Goal: Information Seeking & Learning: Check status

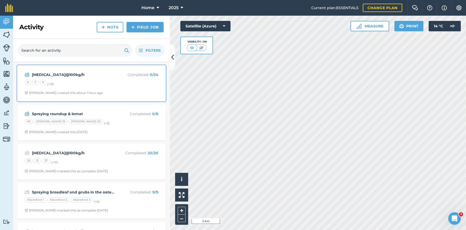
click at [122, 87] on div "[MEDICAL_DATA]@100kg/h Completed : 0 / 24 6 7 9 (+ 21 ) [PERSON_NAME] created t…" at bounding box center [91, 83] width 142 height 30
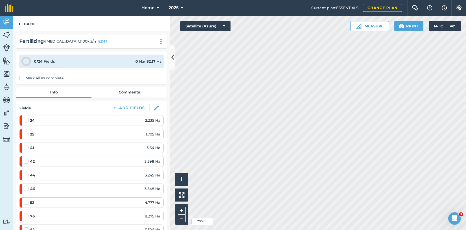
click at [466, 159] on html "Home 2025 Current plan : ESSENTIALS Change plan Farm Chat Help Info Settings Ho…" at bounding box center [233, 115] width 466 height 230
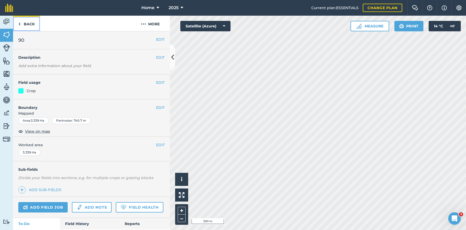
click at [35, 27] on link "Back" at bounding box center [26, 23] width 27 height 15
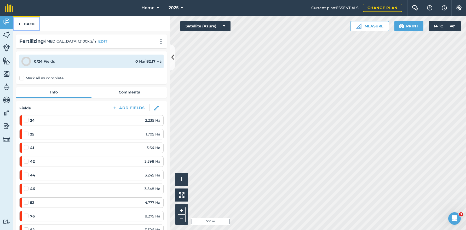
click at [30, 20] on link "Back" at bounding box center [26, 23] width 27 height 15
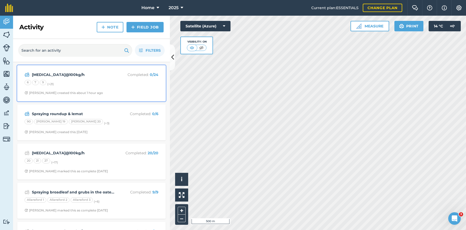
click at [121, 82] on div "6 7 9 (+ 21 )" at bounding box center [92, 83] width 134 height 7
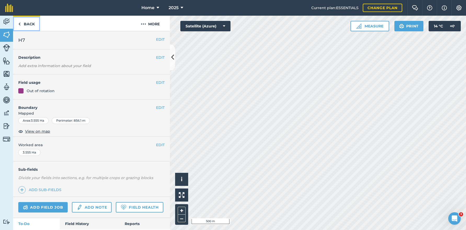
click at [33, 24] on link "Back" at bounding box center [26, 23] width 27 height 15
click at [28, 26] on link "Back" at bounding box center [26, 23] width 27 height 15
click at [28, 22] on link "Back" at bounding box center [26, 23] width 27 height 15
click at [34, 25] on link "Back" at bounding box center [26, 23] width 27 height 15
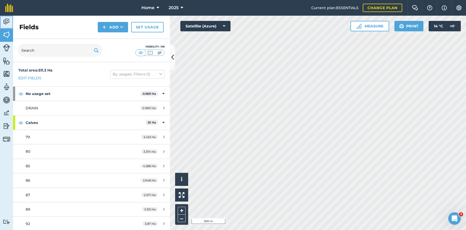
click at [6, 21] on img at bounding box center [6, 22] width 7 height 8
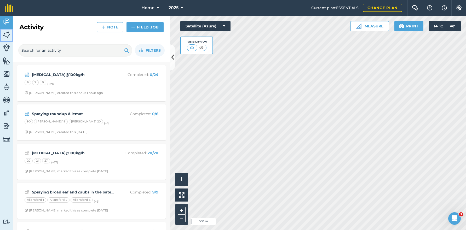
click at [5, 34] on img at bounding box center [6, 35] width 7 height 8
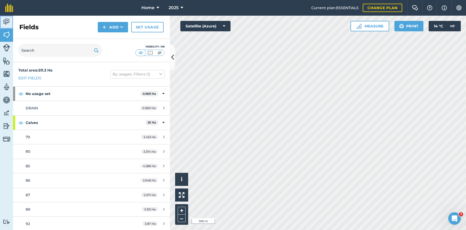
click at [7, 18] on img at bounding box center [6, 22] width 7 height 8
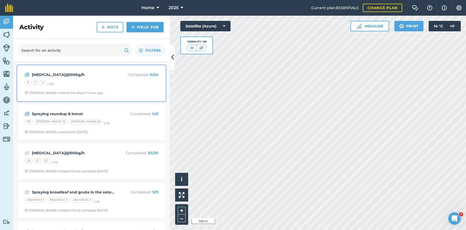
click at [112, 90] on div "[MEDICAL_DATA]@100kg/h Completed : 0 / 24 6 7 9 (+ 21 ) [PERSON_NAME] created t…" at bounding box center [91, 83] width 142 height 30
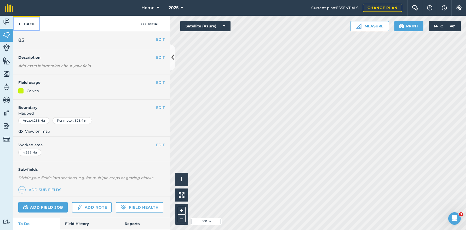
click at [25, 23] on link "Back" at bounding box center [26, 23] width 27 height 15
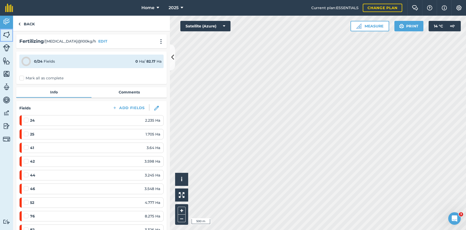
click at [7, 32] on img at bounding box center [6, 35] width 7 height 8
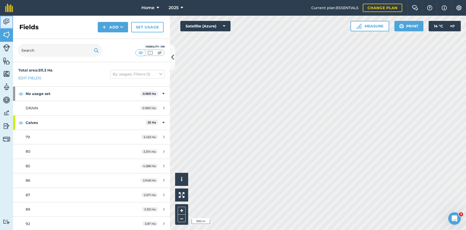
click at [7, 24] on img at bounding box center [6, 22] width 7 height 8
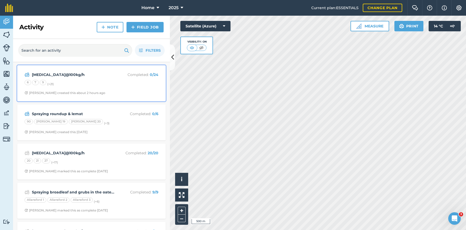
click at [92, 89] on div "[MEDICAL_DATA]@100kg/h Completed : 0 / 24 6 7 9 (+ 21 ) [PERSON_NAME] created t…" at bounding box center [91, 83] width 142 height 30
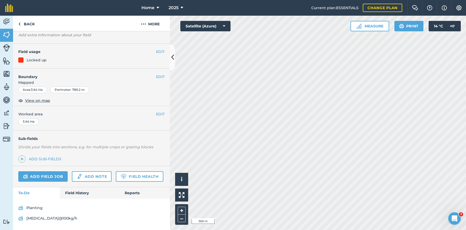
scroll to position [45, 0]
click at [79, 196] on link "Field History" at bounding box center [89, 192] width 59 height 11
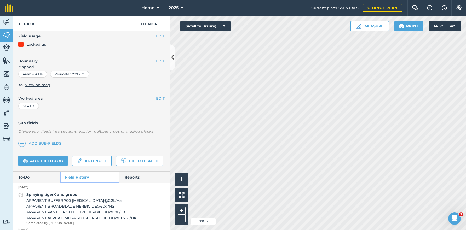
scroll to position [45, 0]
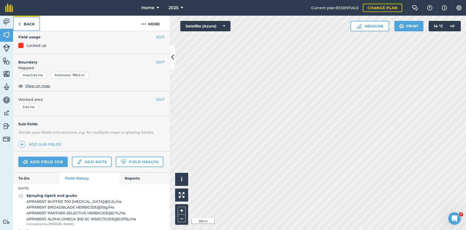
click at [23, 21] on link "Back" at bounding box center [26, 23] width 27 height 15
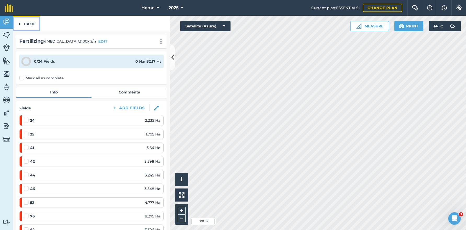
click at [33, 26] on link "Back" at bounding box center [26, 23] width 27 height 15
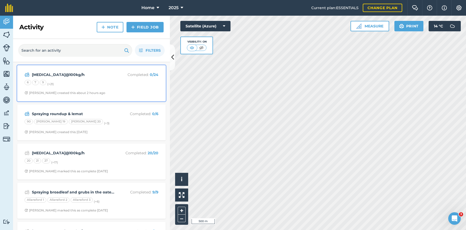
click at [113, 91] on span "[PERSON_NAME] created this about 2 hours ago" at bounding box center [92, 93] width 134 height 4
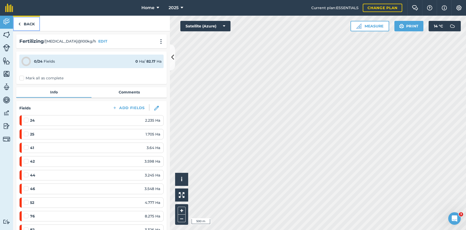
click at [30, 21] on link "Back" at bounding box center [26, 23] width 27 height 15
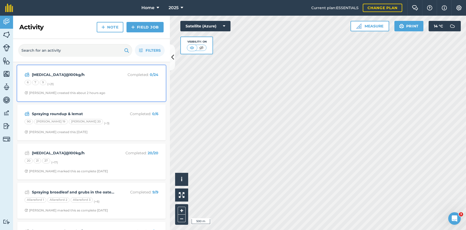
click at [116, 82] on div "6 7 9 (+ 21 )" at bounding box center [92, 83] width 134 height 7
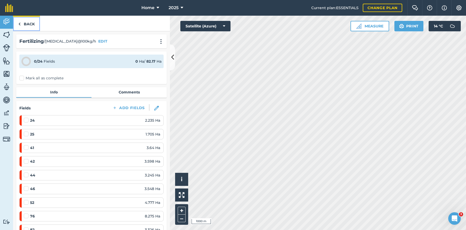
click at [34, 25] on link "Back" at bounding box center [26, 23] width 27 height 15
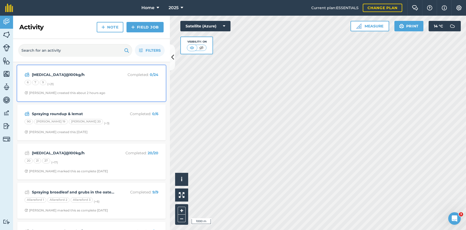
click at [96, 74] on strong "[MEDICAL_DATA]@100kg/h" at bounding box center [73, 75] width 83 height 6
